Goal: Find specific page/section: Find specific page/section

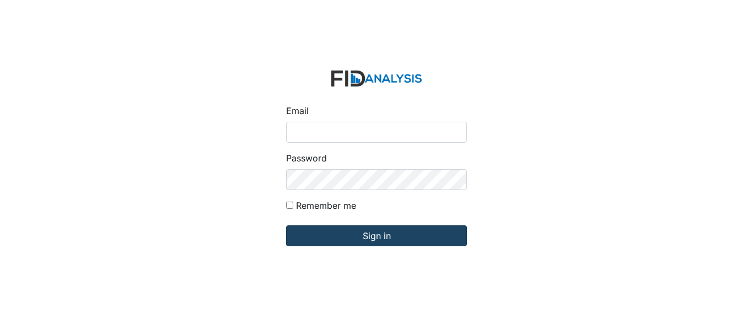
type input "[EMAIL_ADDRESS][PERSON_NAME][DOMAIN_NAME]"
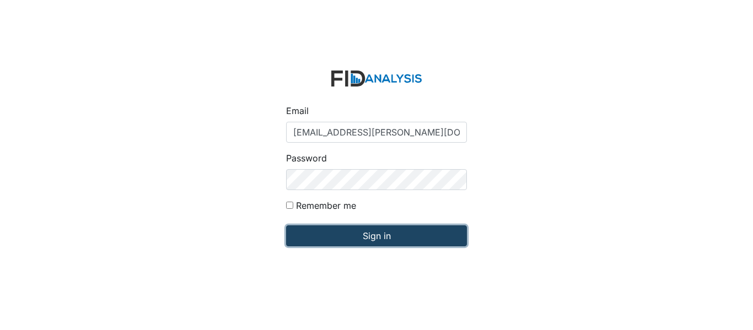
click at [404, 231] on input "Sign in" at bounding box center [376, 235] width 181 height 21
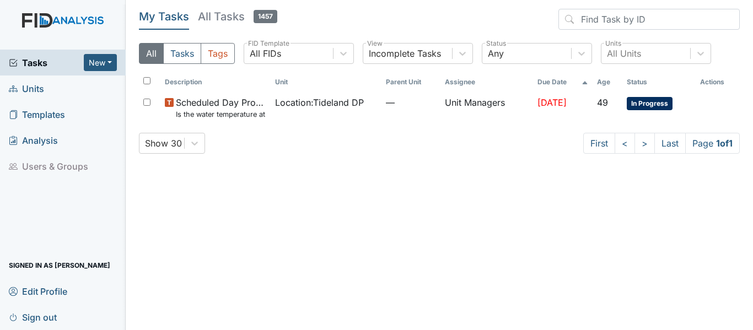
click at [81, 87] on link "Units" at bounding box center [63, 88] width 126 height 26
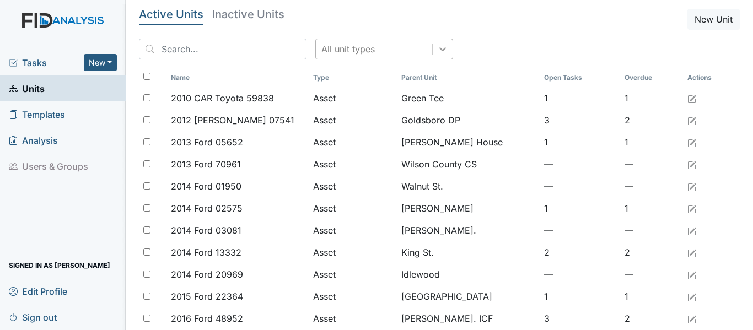
click at [439, 50] on icon at bounding box center [442, 49] width 7 height 4
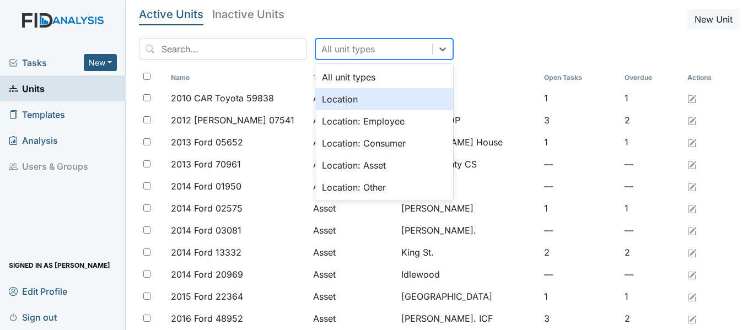
click at [388, 94] on div "Location" at bounding box center [384, 99] width 138 height 22
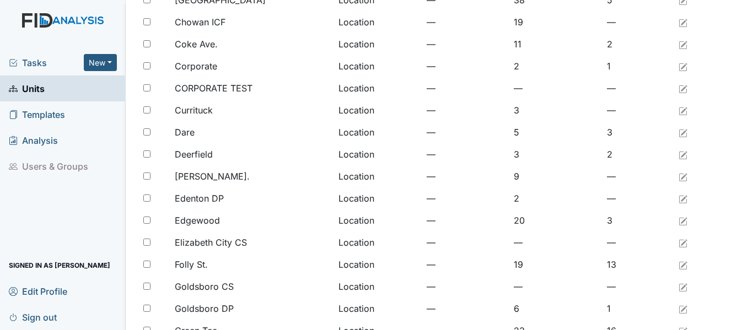
scroll to position [906, 0]
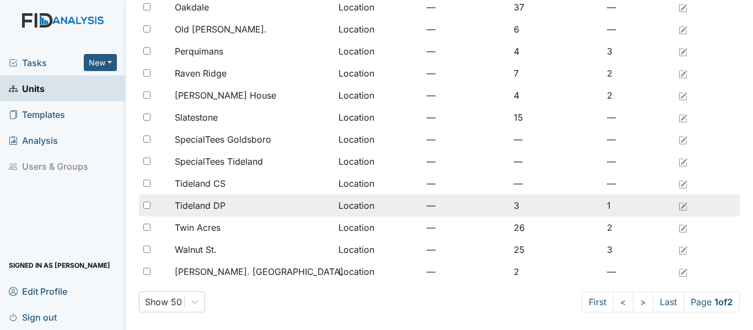
click at [213, 208] on span "Tideland DP" at bounding box center [200, 205] width 51 height 13
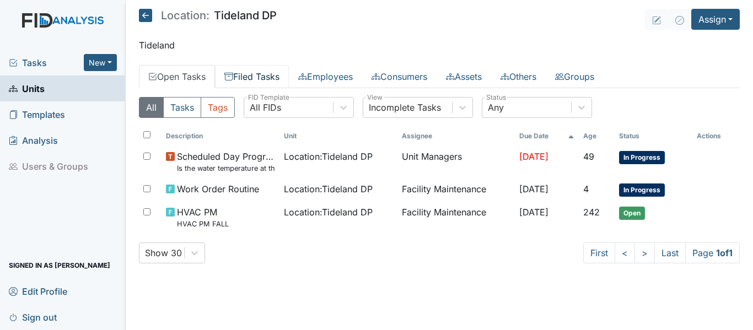
click at [260, 73] on link "Filed Tasks" at bounding box center [252, 76] width 74 height 23
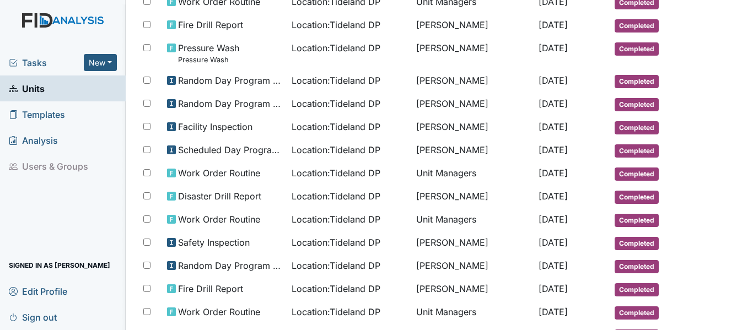
scroll to position [575, 0]
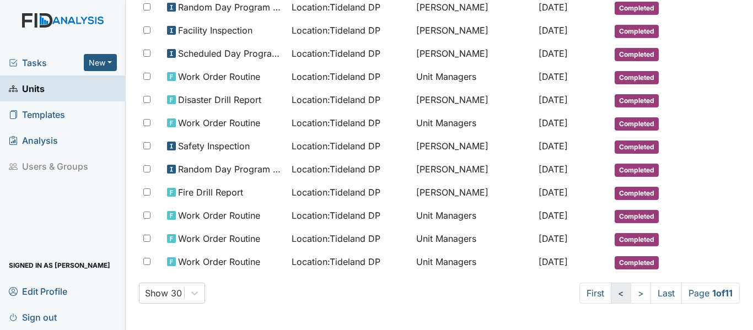
click at [610, 297] on link "<" at bounding box center [620, 293] width 20 height 21
click at [628, 298] on link ">" at bounding box center [638, 293] width 20 height 21
click at [630, 297] on link ">" at bounding box center [640, 293] width 20 height 21
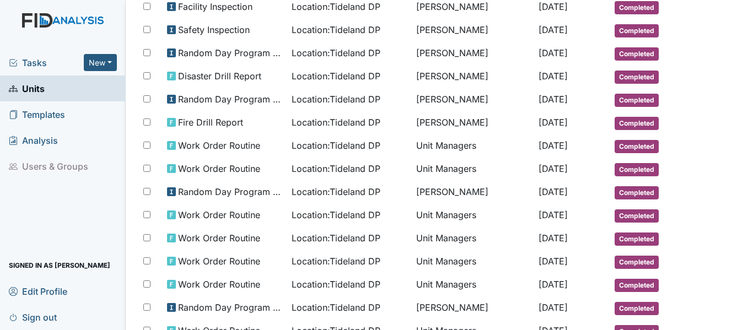
scroll to position [194, 0]
